Goal: Find specific page/section: Find specific page/section

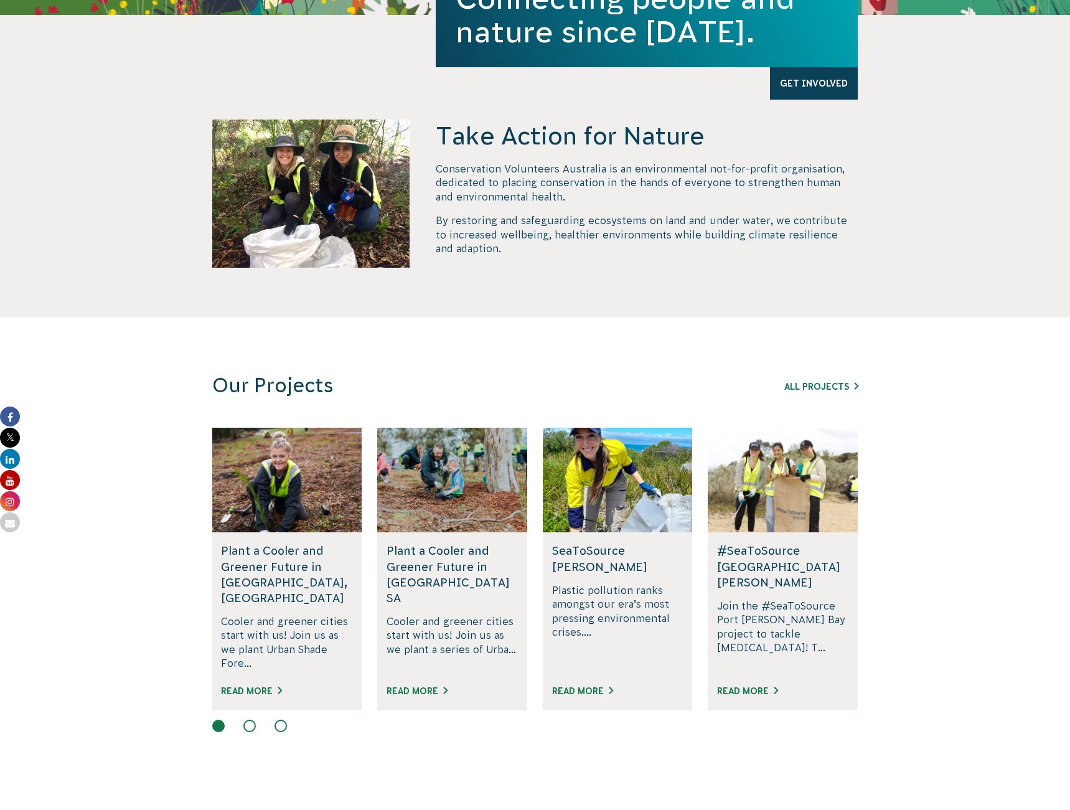
scroll to position [568, 0]
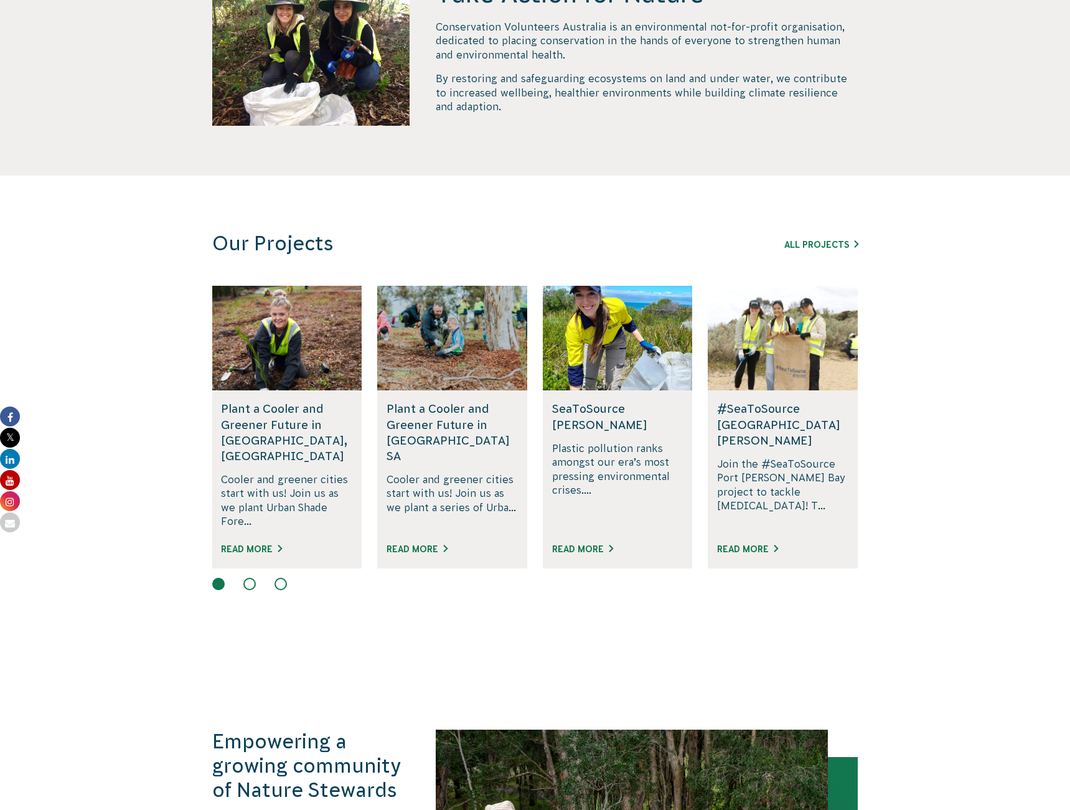
click at [250, 578] on button at bounding box center [249, 584] width 12 height 12
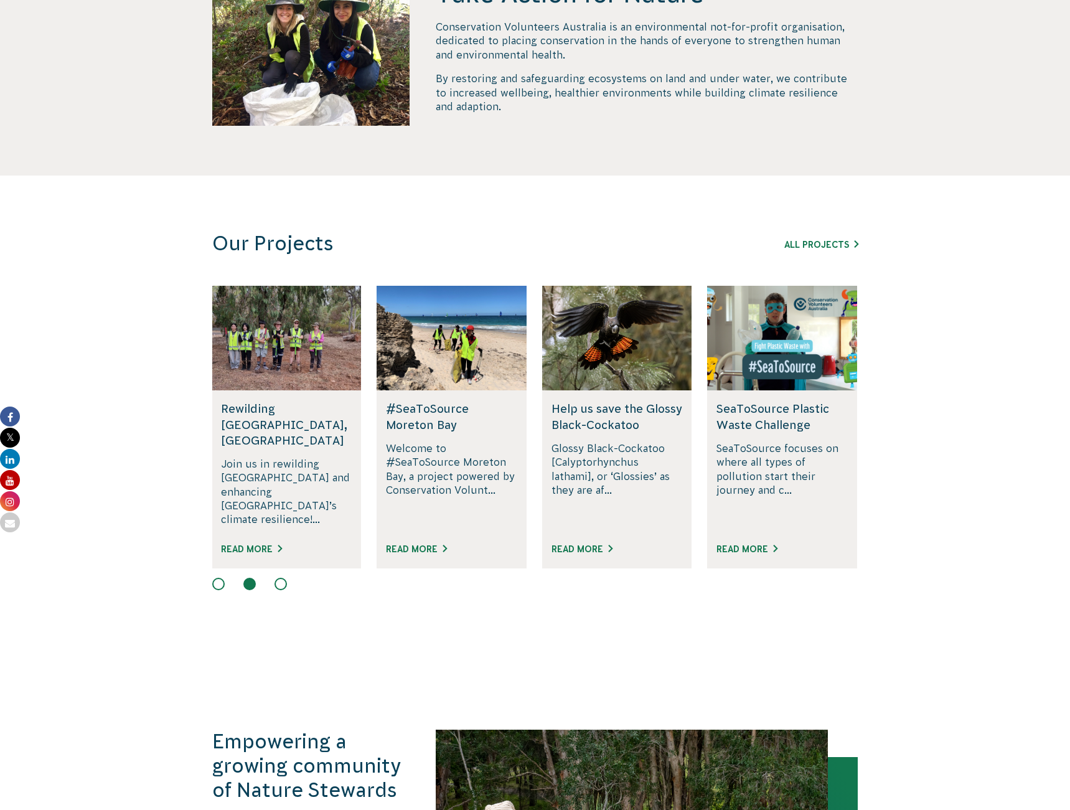
click at [278, 578] on button at bounding box center [281, 584] width 12 height 12
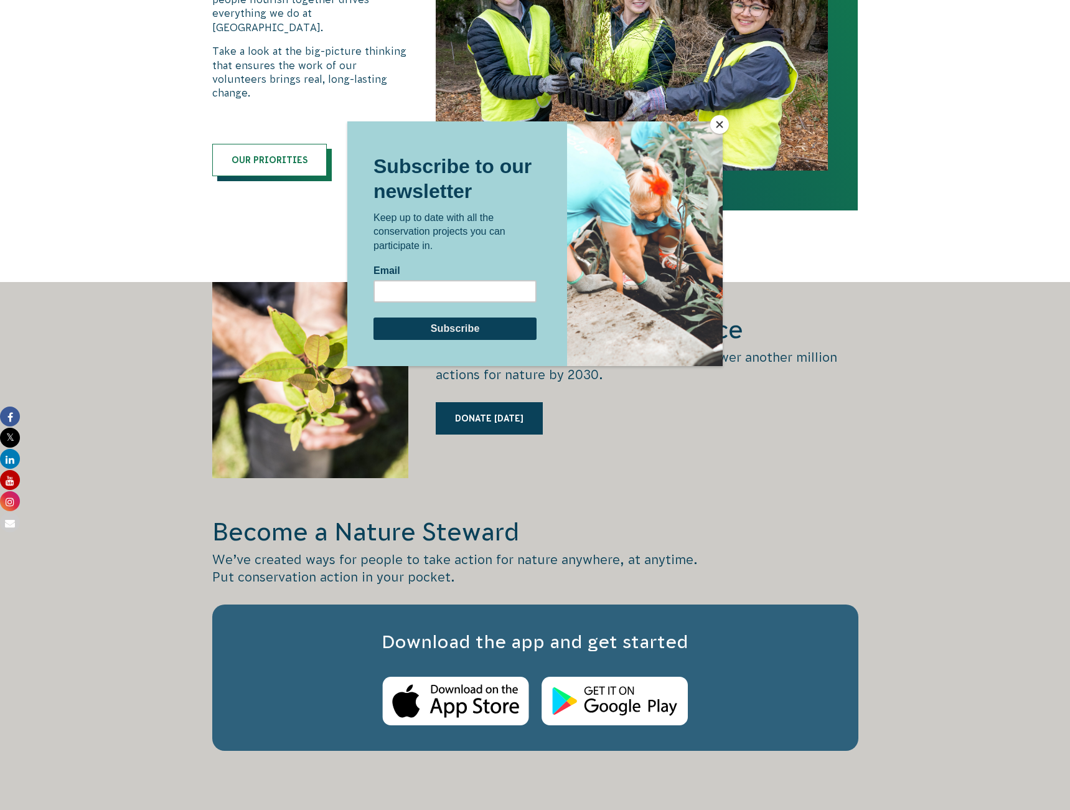
scroll to position [0, 0]
click at [722, 124] on button "Close" at bounding box center [719, 124] width 19 height 19
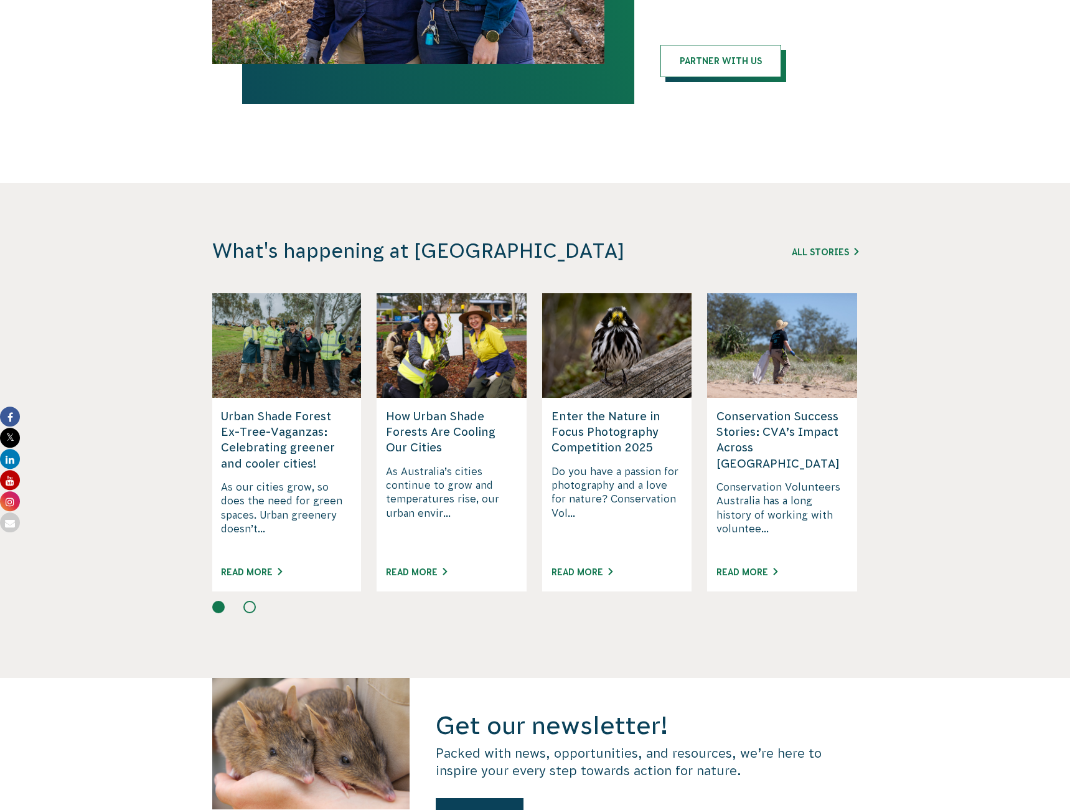
scroll to position [2839, 0]
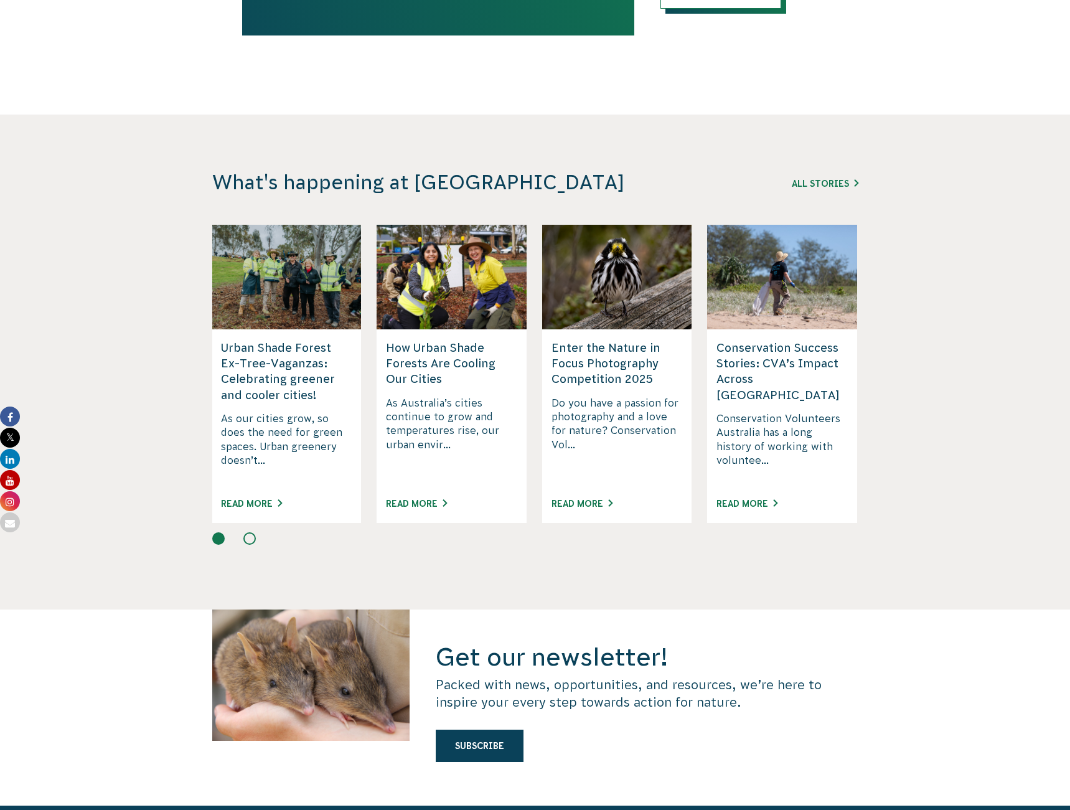
click at [250, 532] on button at bounding box center [249, 538] width 12 height 12
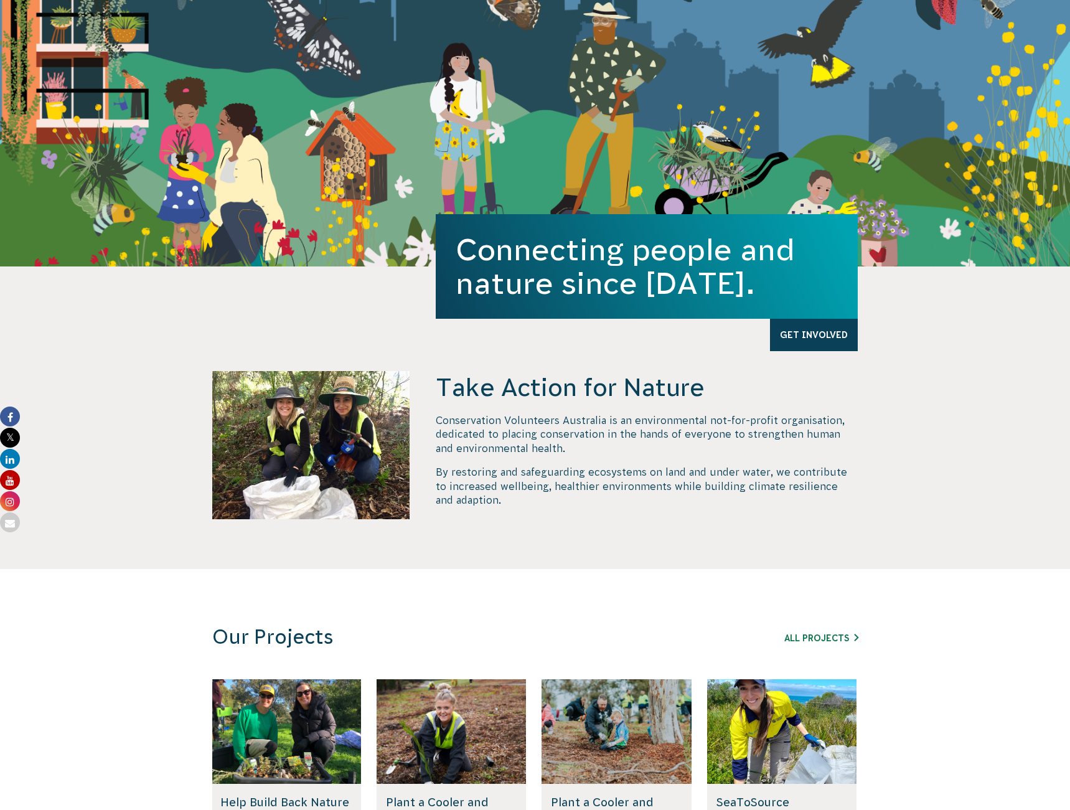
scroll to position [0, 0]
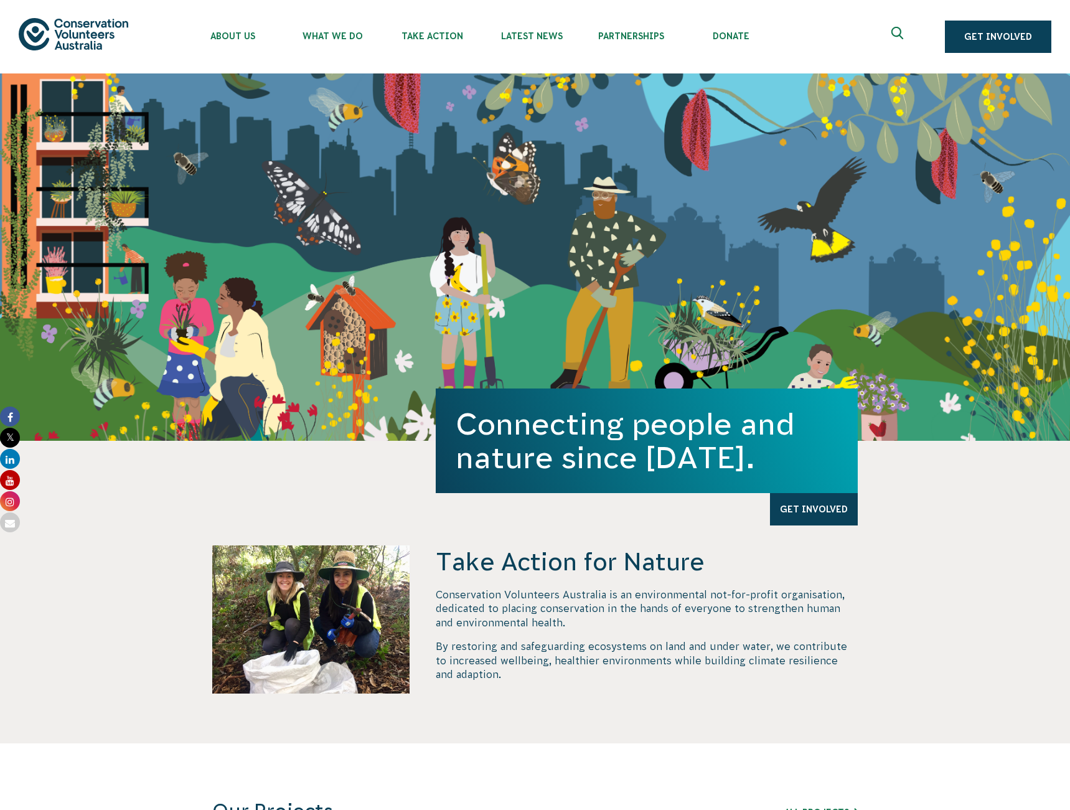
click at [902, 30] on use "Expand search box" at bounding box center [897, 33] width 12 height 12
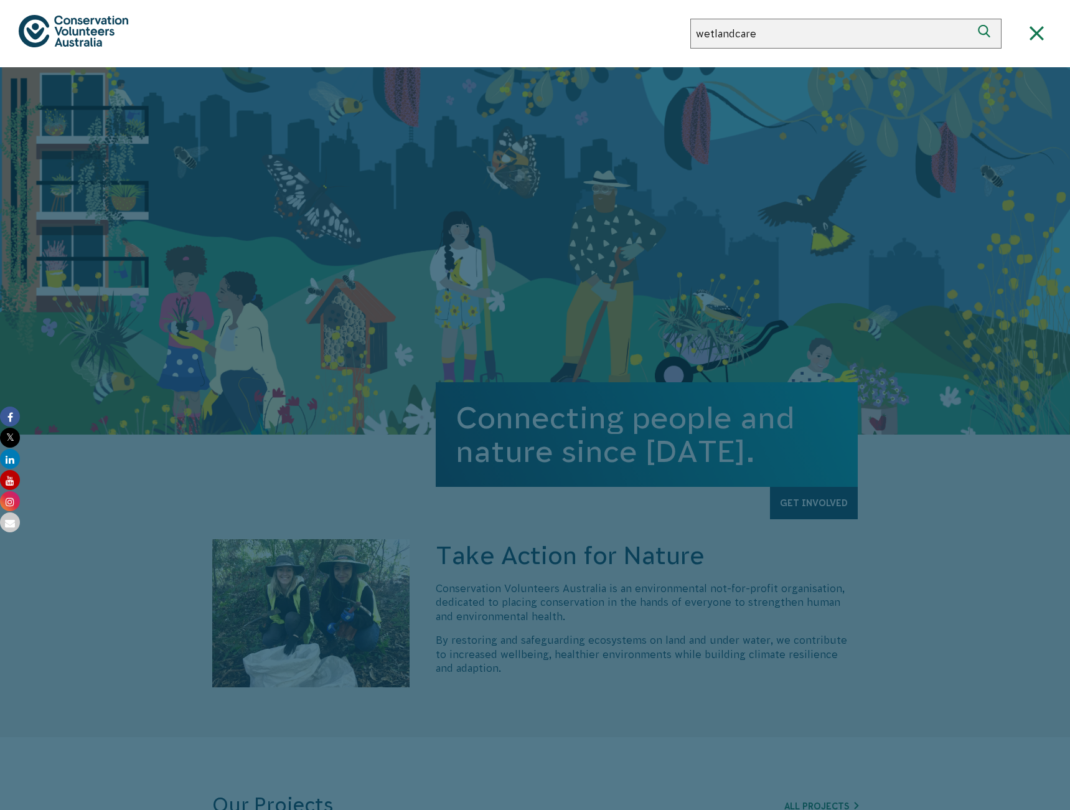
type input "wetlandcare"
click at [972, 19] on button "Search" at bounding box center [987, 34] width 30 height 30
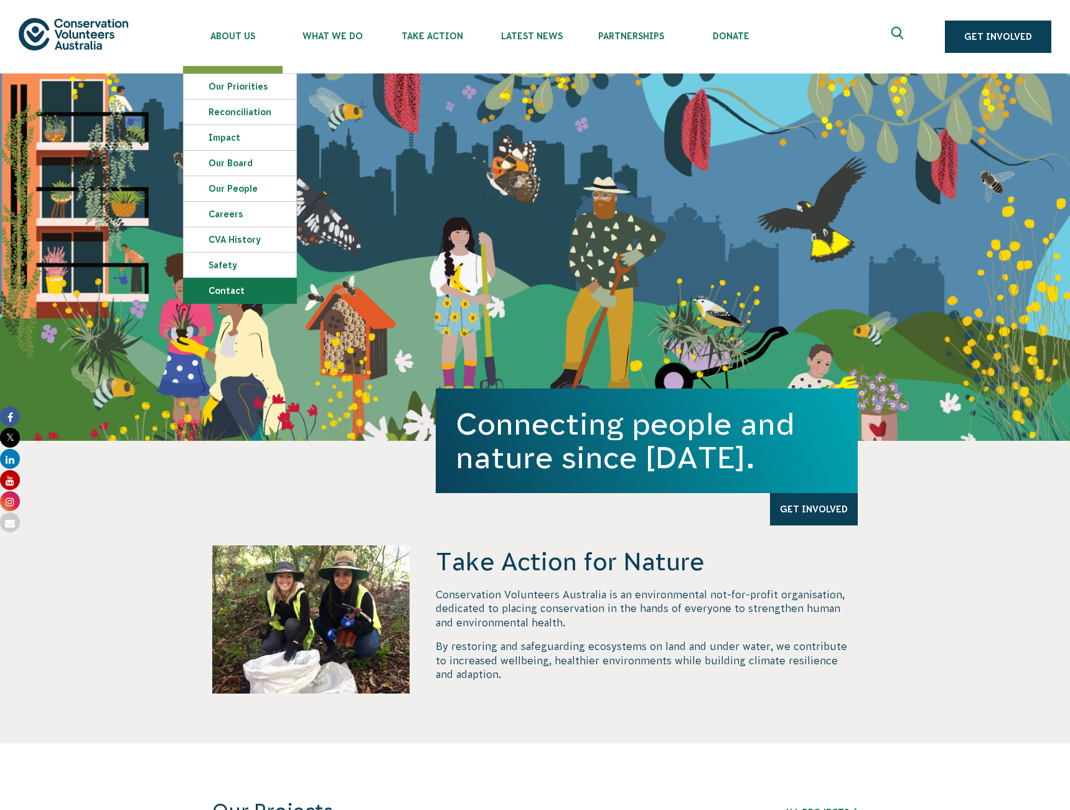
click at [228, 284] on link "Contact" at bounding box center [240, 290] width 113 height 25
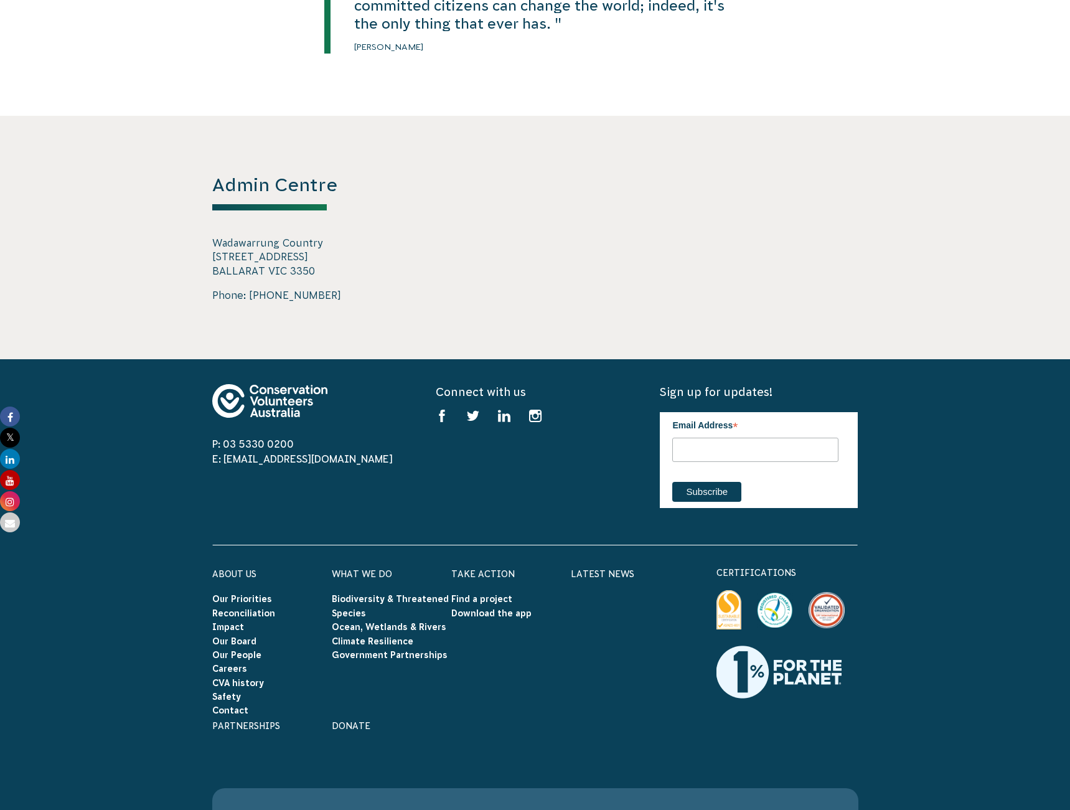
scroll to position [2244, 0]
